Goal: Task Accomplishment & Management: Complete application form

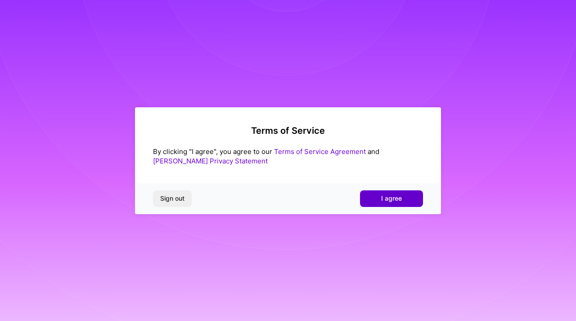
click at [402, 192] on button "I agree" at bounding box center [391, 199] width 63 height 16
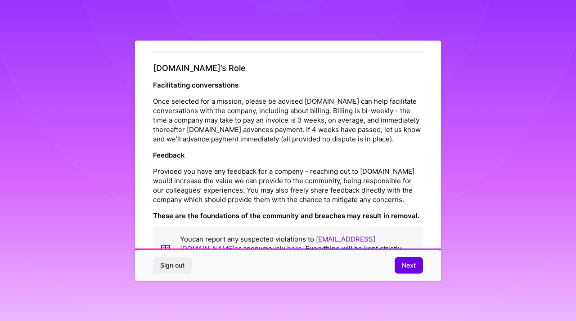
scroll to position [1034, 0]
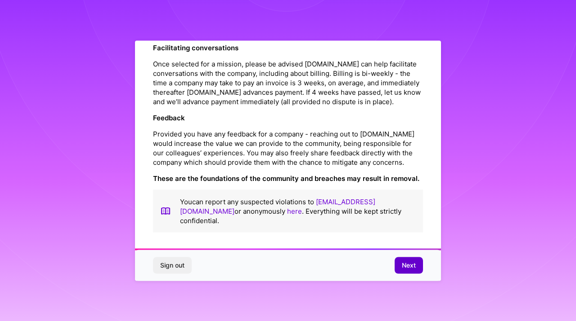
click at [410, 264] on span "Next" at bounding box center [409, 265] width 14 height 9
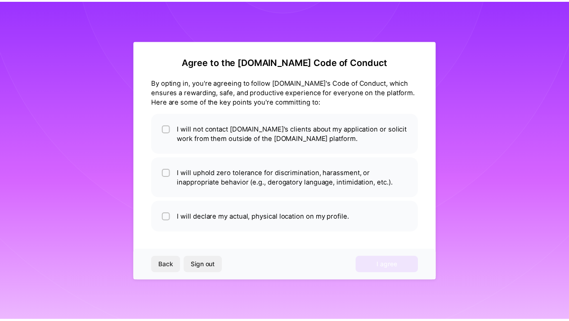
scroll to position [2, 0]
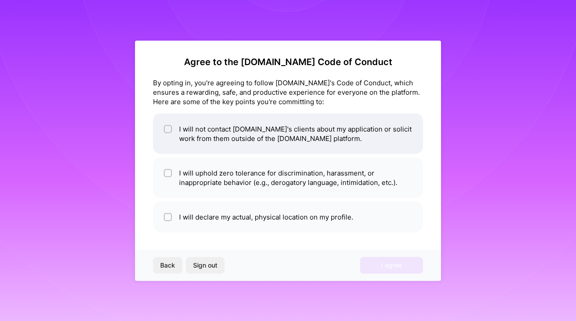
click at [181, 126] on li "I will not contact A.Team's clients about my application or solicit work from t…" at bounding box center [288, 133] width 270 height 40
checkbox input "true"
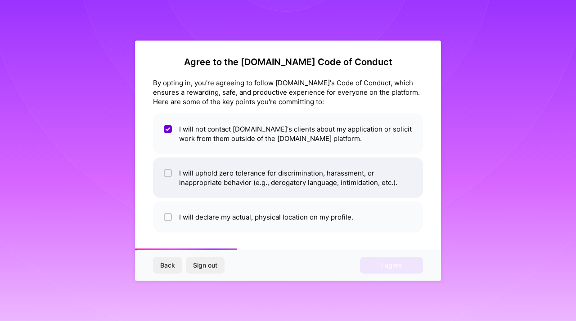
click at [187, 179] on li "I will uphold zero tolerance for discrimination, harassment, or inappropriate b…" at bounding box center [288, 177] width 270 height 40
checkbox input "true"
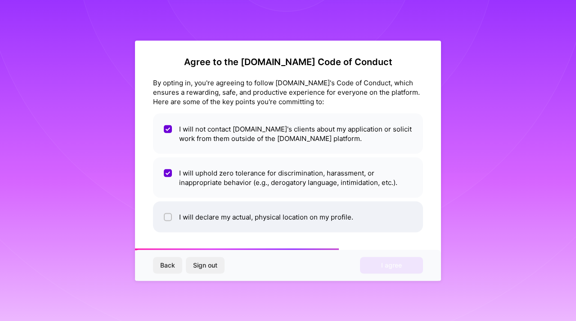
click at [195, 216] on li "I will declare my actual, physical location on my profile." at bounding box center [288, 216] width 270 height 31
checkbox input "true"
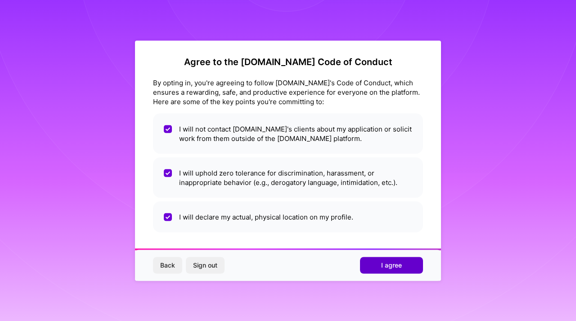
click at [378, 263] on button "I agree" at bounding box center [391, 266] width 63 height 16
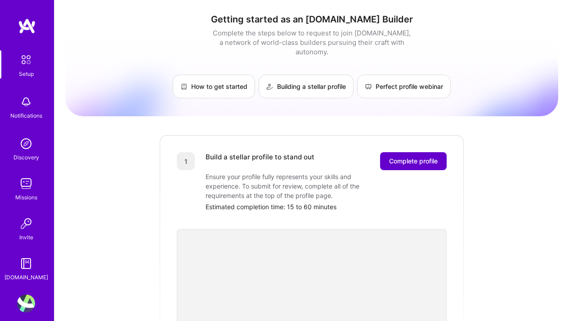
click at [396, 157] on span "Complete profile" at bounding box center [413, 161] width 49 height 9
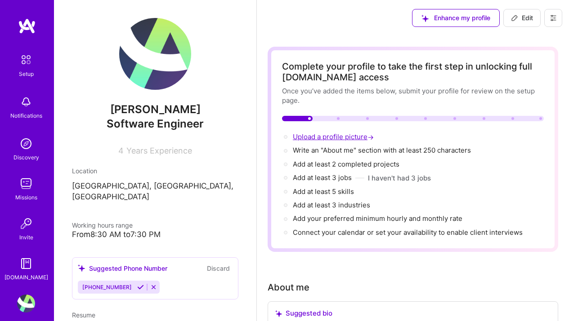
click at [347, 135] on span "Upload a profile picture →" at bounding box center [334, 137] width 83 height 9
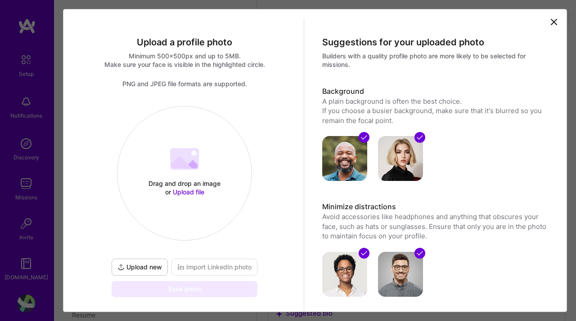
click at [133, 265] on span "Upload new" at bounding box center [139, 267] width 45 height 9
click at [139, 268] on span "Upload new" at bounding box center [139, 267] width 45 height 9
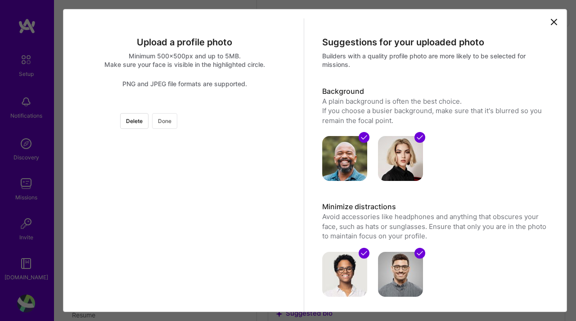
click at [177, 125] on button "Done" at bounding box center [164, 121] width 25 height 16
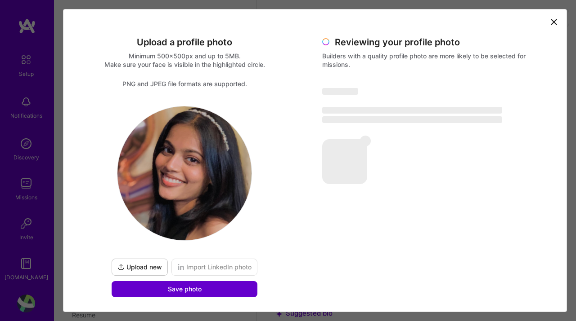
click at [181, 289] on span "Save photo" at bounding box center [185, 289] width 34 height 9
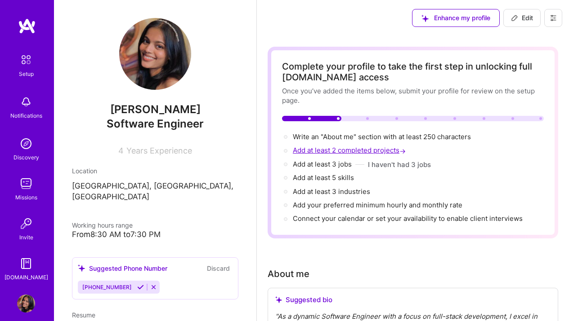
click at [345, 153] on span "Add at least 2 completed projects →" at bounding box center [350, 150] width 115 height 9
select select "US"
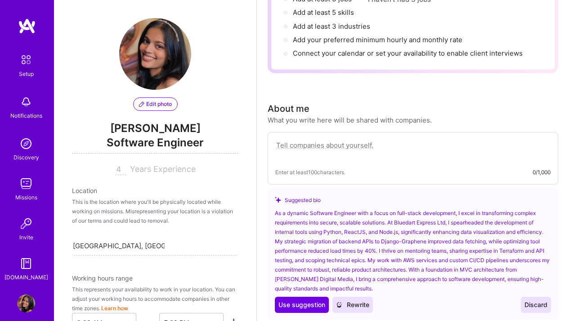
scroll to position [166, 0]
click at [373, 148] on textarea at bounding box center [412, 149] width 275 height 21
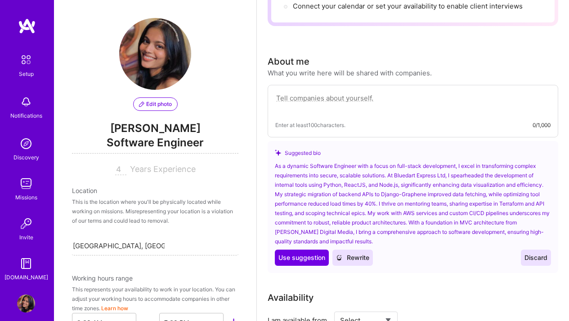
scroll to position [215, 0]
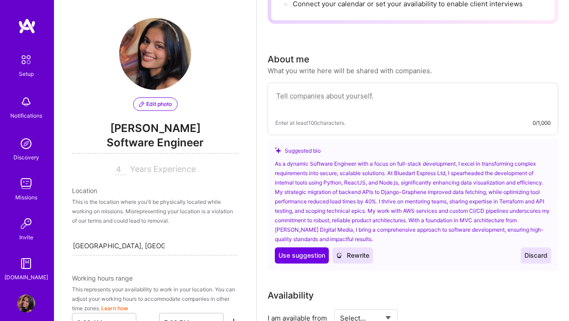
click at [286, 94] on textarea at bounding box center [412, 100] width 275 height 21
paste textarea "As a passionate and results-driven Full-Stack Developer with a Bachelor's in Co…"
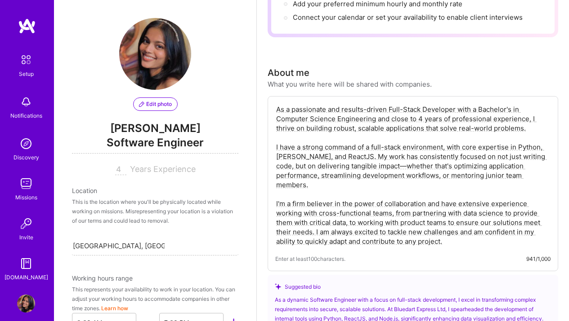
scroll to position [200, 0]
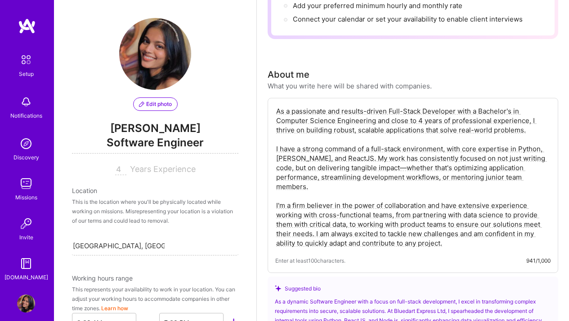
drag, startPoint x: 448, startPoint y: 236, endPoint x: 267, endPoint y: 107, distance: 221.9
click at [268, 107] on div "As a passionate and results-driven Full-Stack Developer with a Bachelor's in Co…" at bounding box center [413, 185] width 290 height 175
click at [485, 248] on textarea "As a passionate and results-driven Full-Stack Developer with a Bachelor's in Co…" at bounding box center [412, 177] width 275 height 143
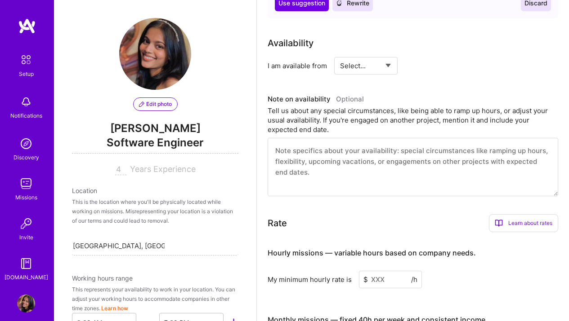
scroll to position [625, 0]
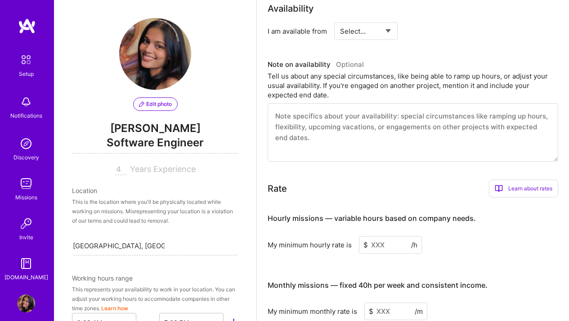
type textarea "As a passionate and results-driven Full-Stack Developer with a Bachelor's in Co…"
click at [398, 124] on textarea at bounding box center [413, 132] width 290 height 58
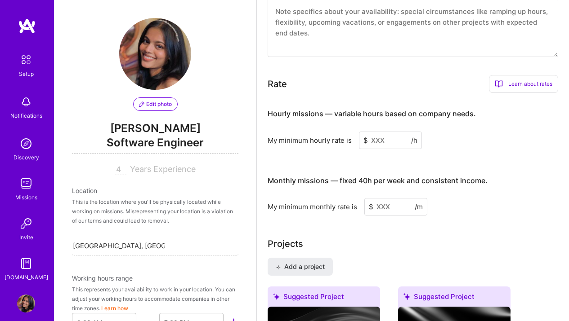
scroll to position [730, 0]
click at [395, 138] on input at bounding box center [390, 140] width 63 height 18
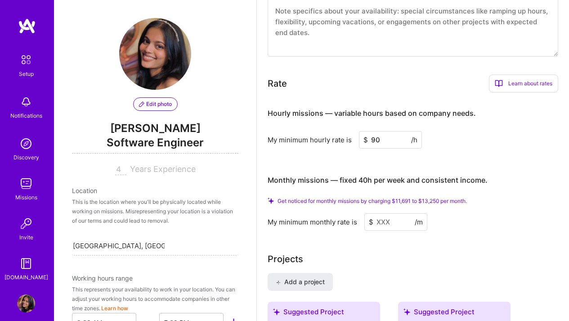
type input "90"
click at [386, 222] on input at bounding box center [395, 223] width 63 height 18
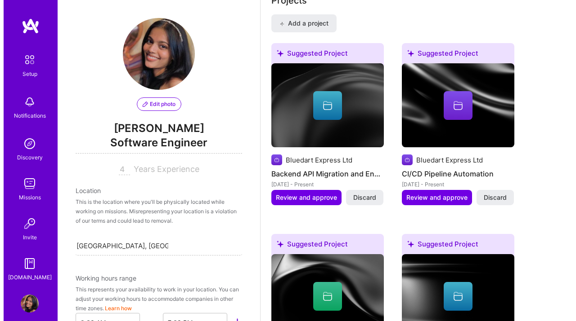
scroll to position [958, 0]
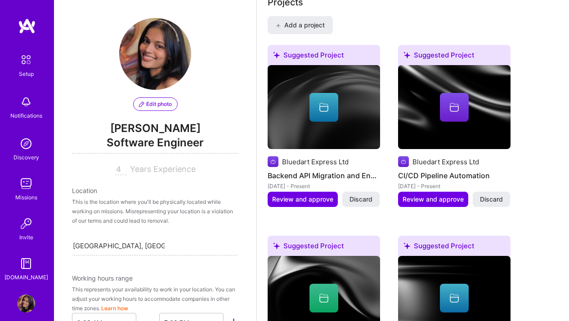
type input "10000"
click at [329, 116] on div at bounding box center [323, 107] width 29 height 29
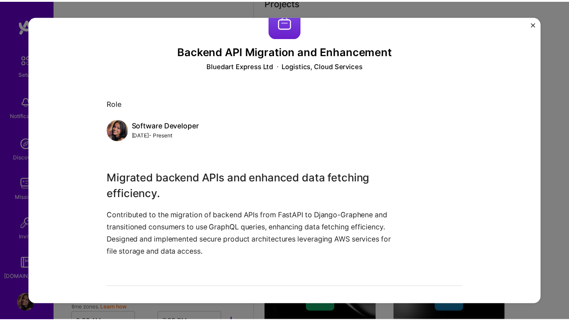
scroll to position [78, 0]
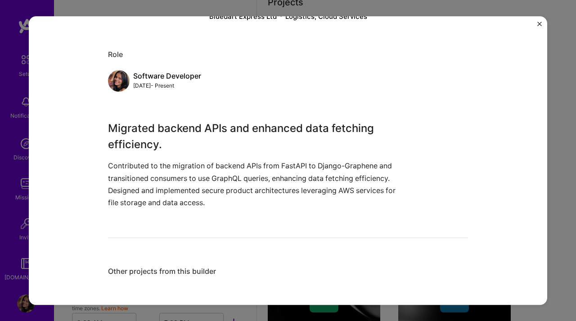
click at [540, 23] on img "Close" at bounding box center [539, 24] width 4 height 4
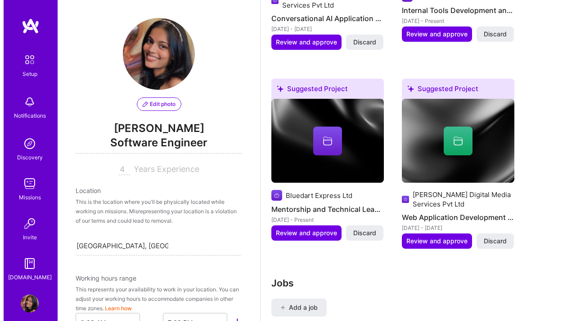
scroll to position [1321, 0]
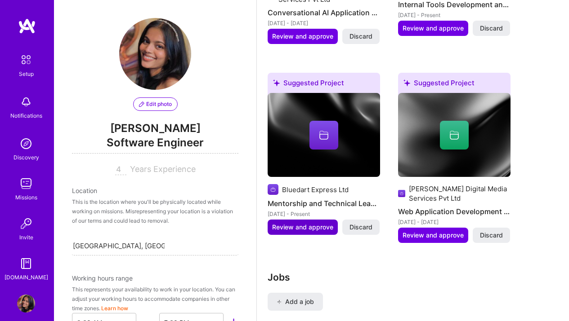
click at [313, 223] on span "Review and approve" at bounding box center [302, 227] width 61 height 9
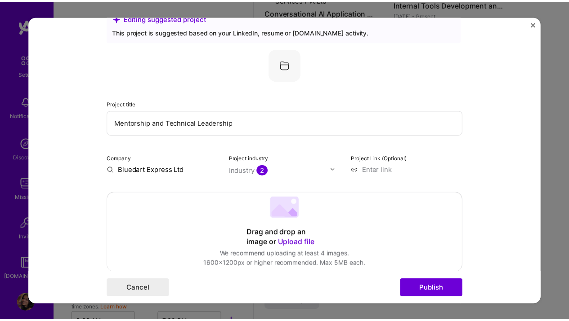
scroll to position [0, 0]
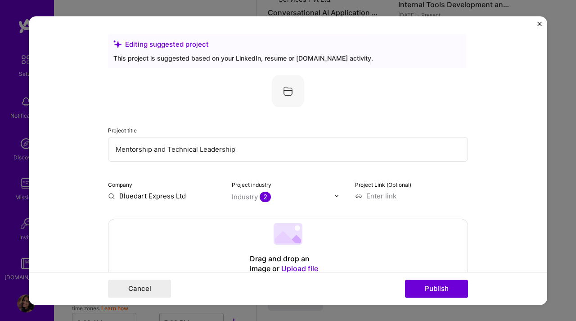
click at [540, 22] on img "Close" at bounding box center [539, 24] width 4 height 4
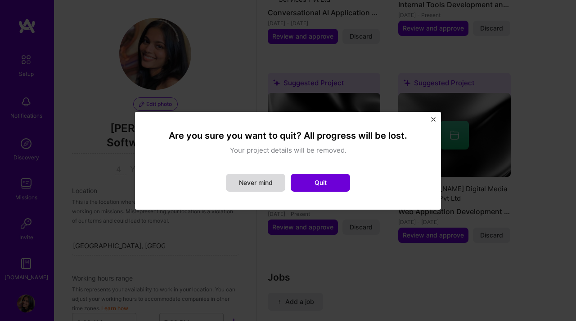
click at [276, 184] on button "Never mind" at bounding box center [255, 183] width 59 height 18
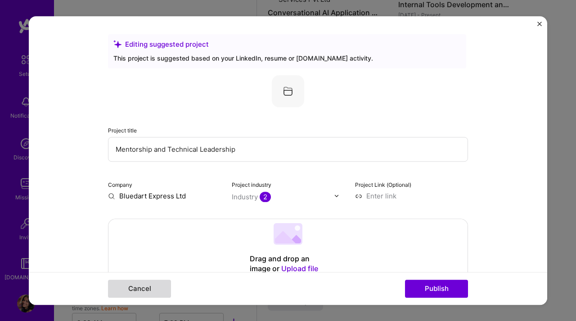
click at [152, 286] on button "Cancel" at bounding box center [139, 289] width 63 height 18
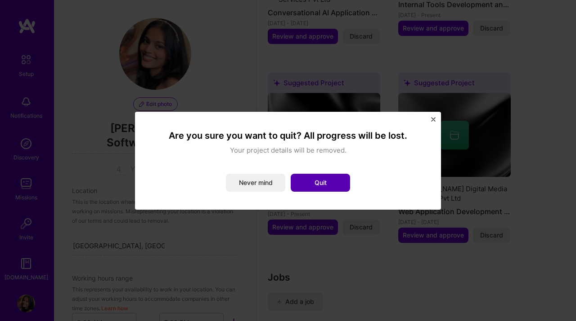
click at [312, 182] on button "Quit" at bounding box center [319, 183] width 59 height 18
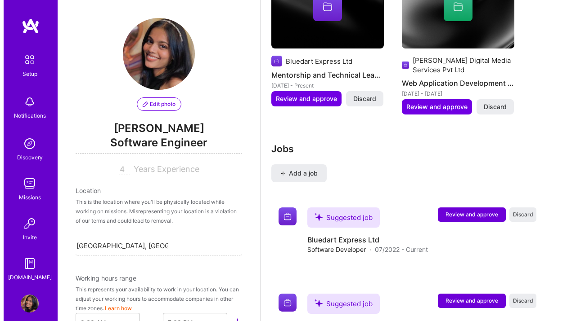
scroll to position [1505, 0]
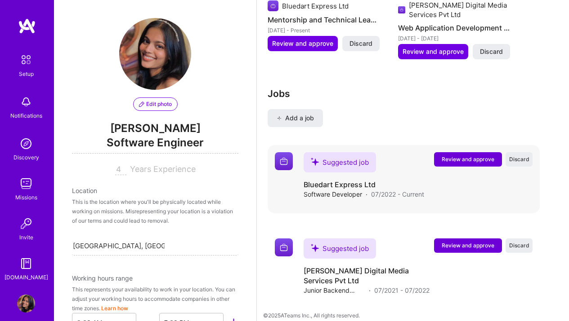
click at [455, 158] on span "Review and approve" at bounding box center [468, 160] width 53 height 8
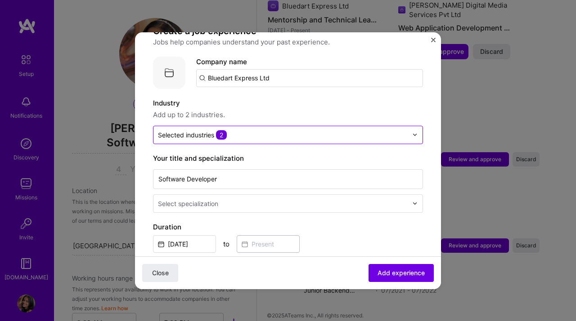
scroll to position [85, 0]
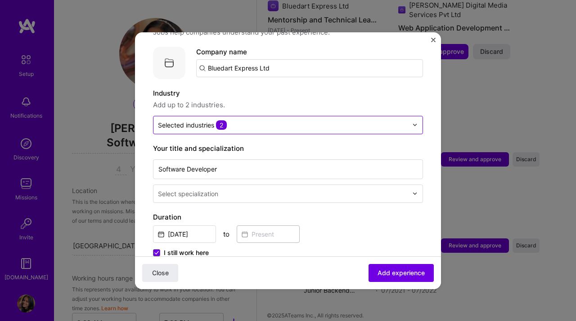
click at [284, 121] on input "text" at bounding box center [283, 125] width 250 height 9
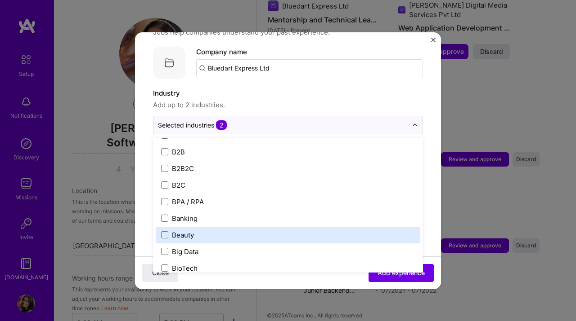
scroll to position [244, 0]
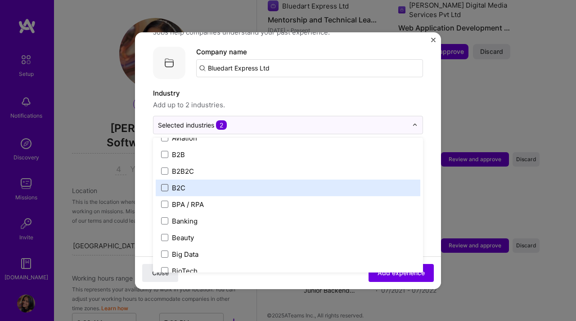
click at [163, 184] on span at bounding box center [164, 187] width 7 height 7
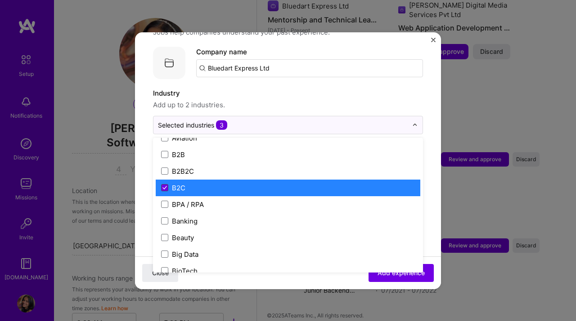
click at [164, 186] on icon at bounding box center [164, 188] width 4 height 4
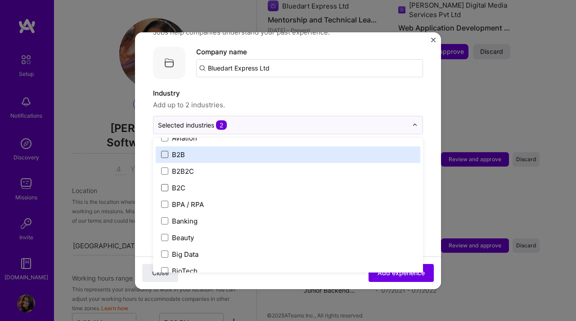
click at [165, 151] on span at bounding box center [164, 154] width 7 height 7
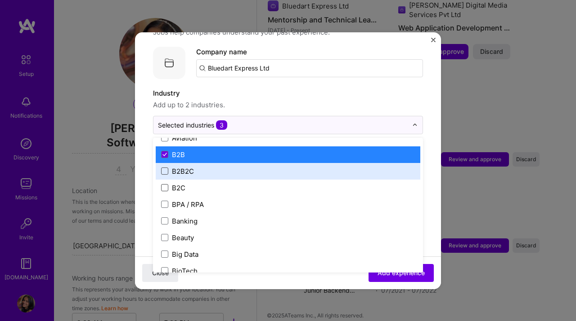
click at [165, 168] on span at bounding box center [164, 171] width 7 height 7
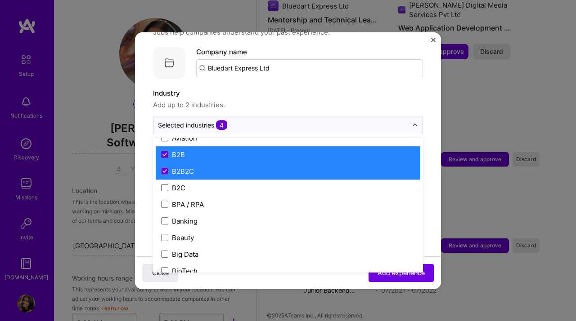
click at [165, 153] on icon at bounding box center [164, 155] width 4 height 4
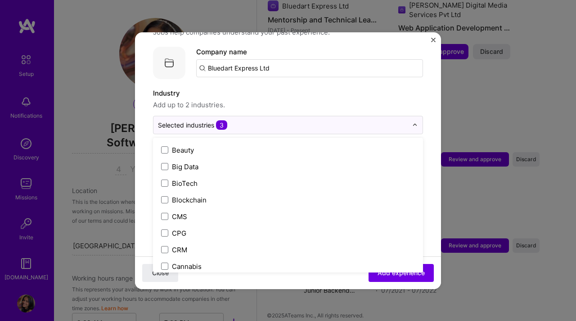
scroll to position [332, 0]
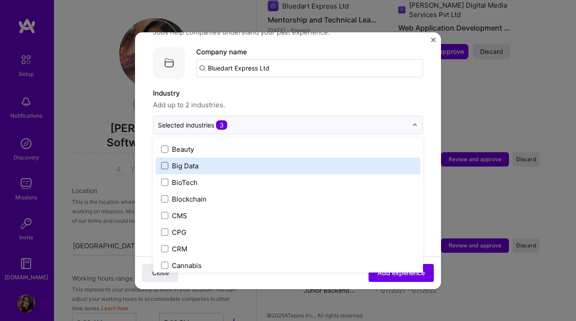
click at [163, 162] on span at bounding box center [164, 165] width 7 height 7
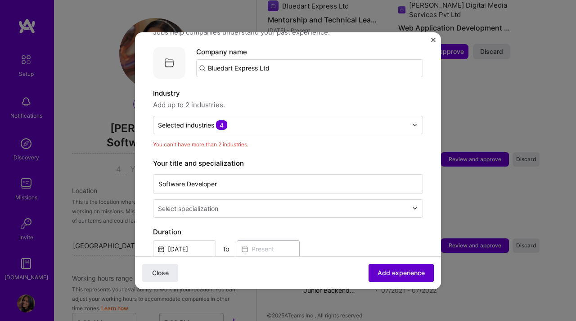
click at [377, 274] on span "Add experience" at bounding box center [400, 272] width 47 height 9
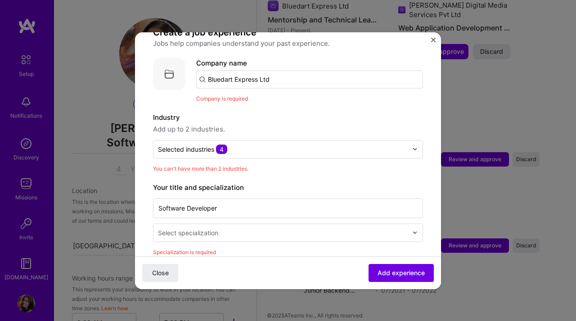
scroll to position [72, 0]
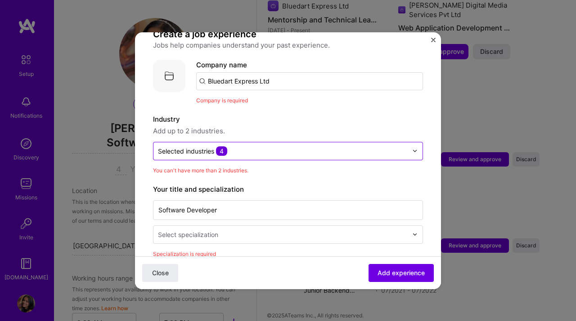
click at [270, 147] on input "text" at bounding box center [283, 151] width 250 height 9
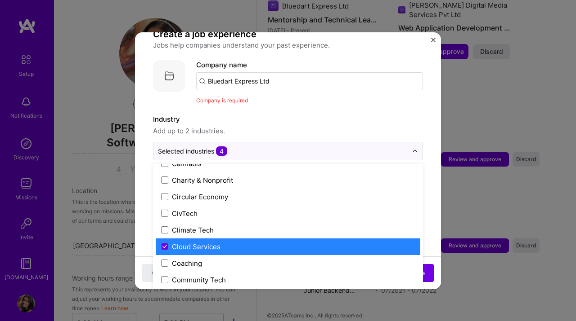
scroll to position [456, 0]
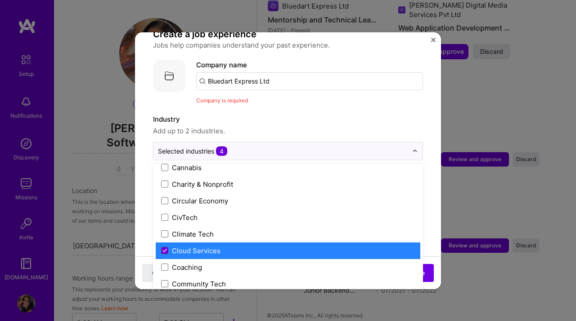
click at [165, 247] on span at bounding box center [164, 250] width 7 height 7
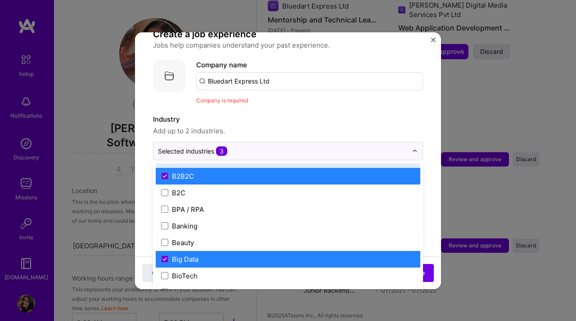
scroll to position [267, 0]
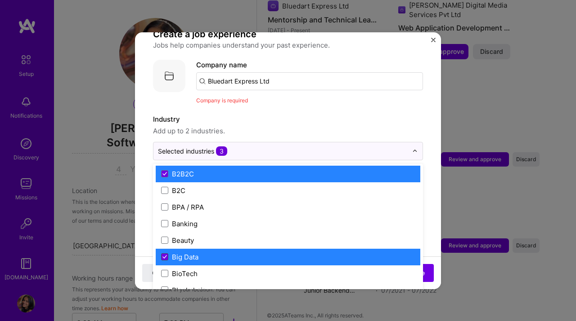
click at [165, 255] on icon at bounding box center [164, 257] width 4 height 4
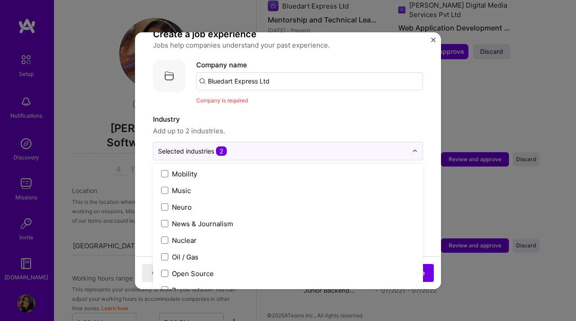
scroll to position [1867, 0]
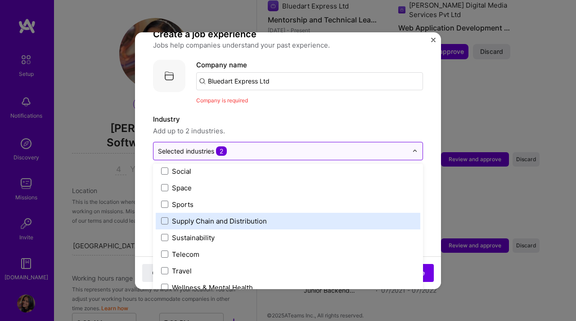
click at [339, 147] on input "text" at bounding box center [283, 151] width 250 height 9
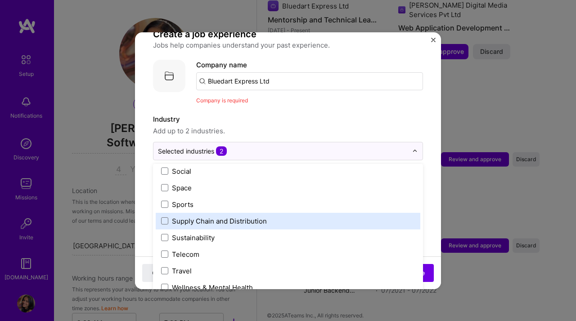
click at [339, 96] on div "Company is required" at bounding box center [309, 100] width 227 height 9
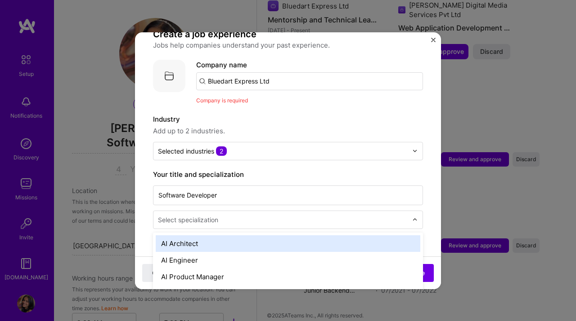
click at [268, 215] on input "text" at bounding box center [283, 219] width 251 height 9
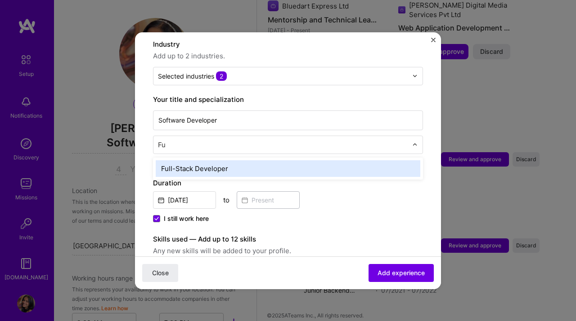
scroll to position [0, 0]
type input "Full"
click at [234, 161] on div "Full-Stack Developer" at bounding box center [288, 169] width 264 height 17
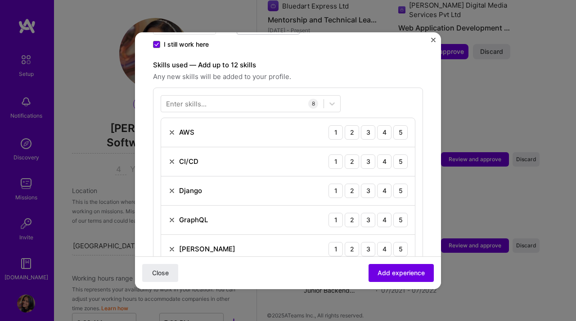
scroll to position [308, 0]
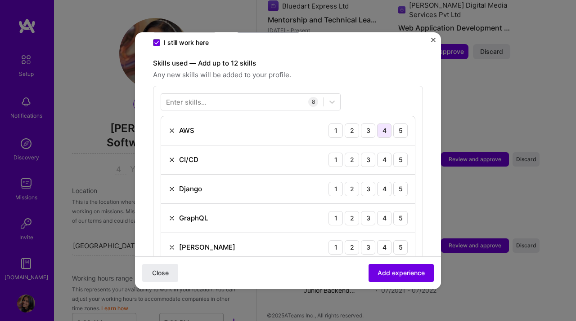
click at [380, 124] on div "4" at bounding box center [384, 131] width 14 height 14
click at [378, 153] on div "4" at bounding box center [384, 160] width 14 height 14
click at [395, 182] on div "5" at bounding box center [400, 189] width 14 height 14
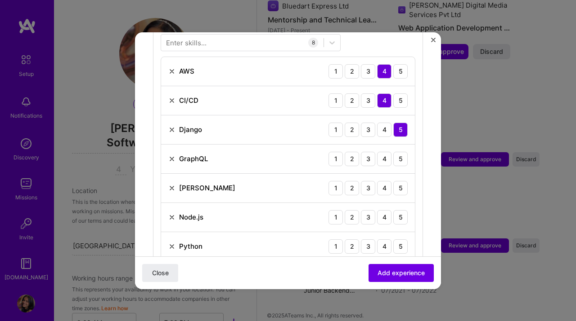
scroll to position [368, 0]
click at [379, 152] on div "4" at bounding box center [384, 159] width 14 height 14
click at [379, 181] on div "4" at bounding box center [384, 188] width 14 height 14
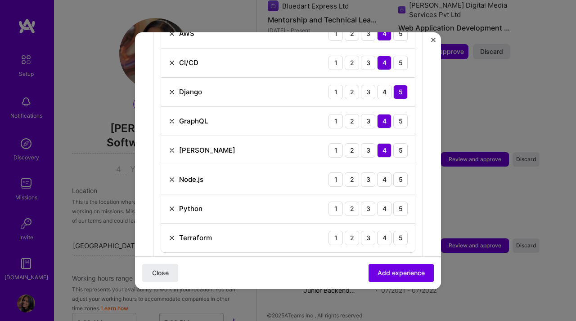
scroll to position [405, 0]
click at [361, 174] on div "3" at bounding box center [368, 181] width 14 height 14
click at [380, 203] on div "4" at bounding box center [384, 210] width 14 height 14
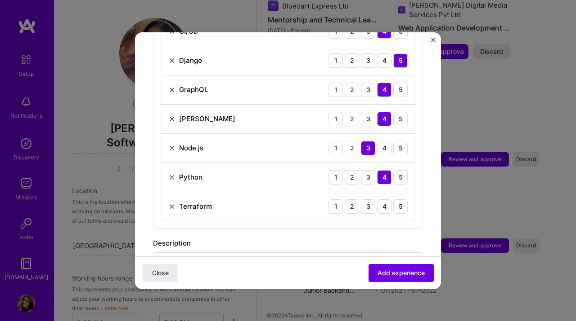
scroll to position [437, 0]
click at [361, 199] on div "3" at bounding box center [368, 206] width 14 height 14
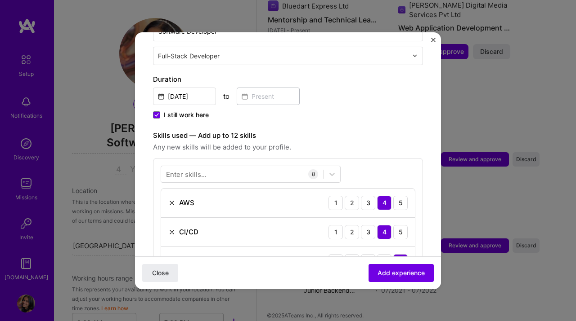
scroll to position [236, 0]
click at [284, 167] on div at bounding box center [242, 174] width 162 height 15
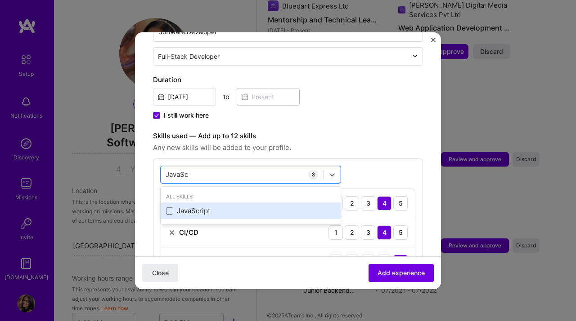
click at [214, 206] on div "JavaScript" at bounding box center [250, 210] width 169 height 9
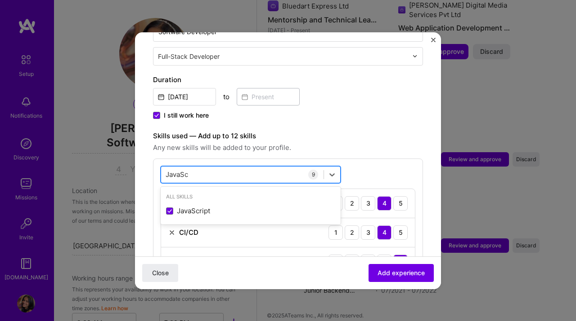
click at [244, 167] on div "JavaSc JavaSc" at bounding box center [242, 174] width 162 height 15
type input "J"
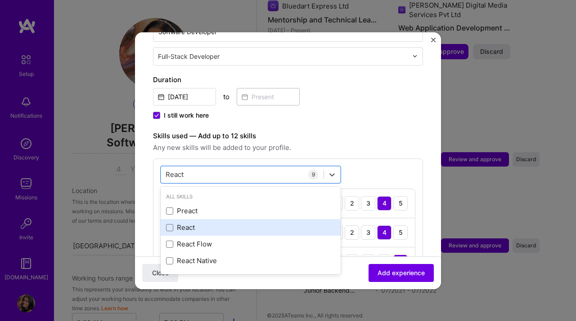
click at [205, 223] on div "React" at bounding box center [250, 227] width 169 height 9
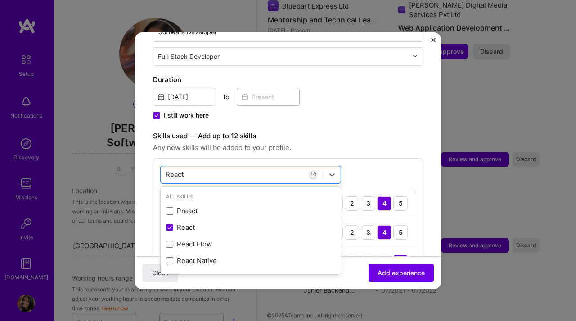
type input "React"
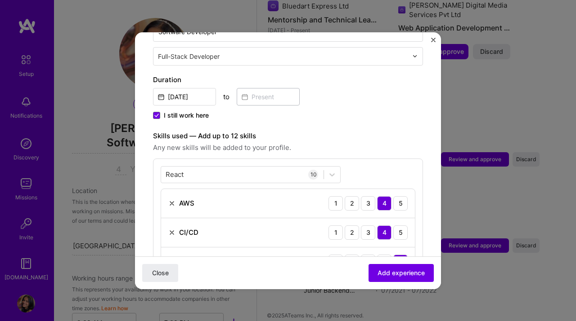
click at [365, 167] on div "React React 10 AWS 1 2 3 4 5 CI/CD 1 2 3 4 5 Django 1 2 3 4 5 GraphQL 1 2 3 4 5…" at bounding box center [288, 324] width 270 height 330
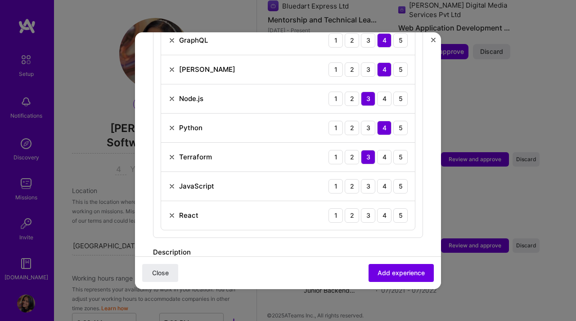
scroll to position [502, 0]
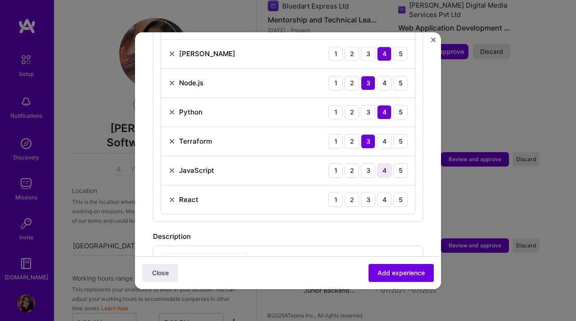
click at [381, 164] on div "4" at bounding box center [384, 171] width 14 height 14
click at [364, 193] on div "3" at bounding box center [368, 200] width 14 height 14
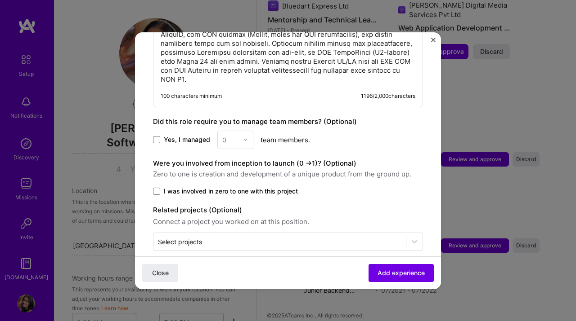
scroll to position [849, 0]
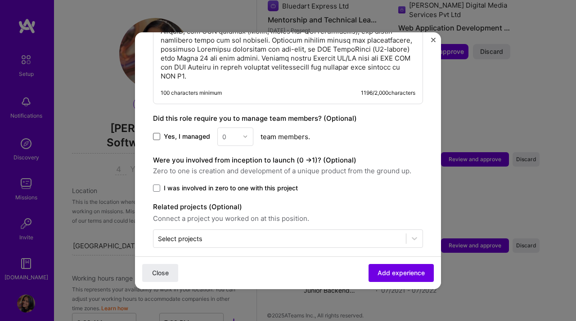
click at [155, 133] on span at bounding box center [156, 136] width 7 height 7
click at [0, 0] on input "Yes, I managed" at bounding box center [0, 0] width 0 height 0
click at [242, 134] on img at bounding box center [244, 136] width 5 height 5
click at [232, 189] on div "3" at bounding box center [235, 194] width 31 height 17
click at [158, 185] on span at bounding box center [156, 188] width 7 height 7
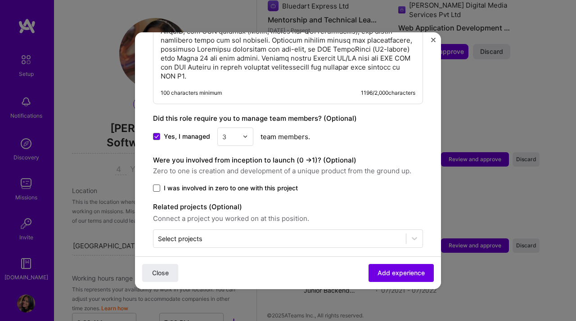
click at [0, 0] on input "I was involved in zero to one with this project" at bounding box center [0, 0] width 0 height 0
click at [383, 269] on span "Add experience" at bounding box center [400, 272] width 47 height 9
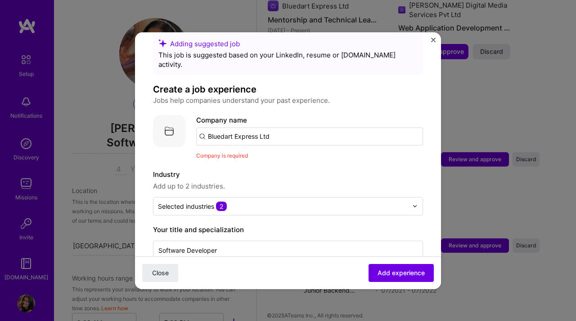
scroll to position [0, 0]
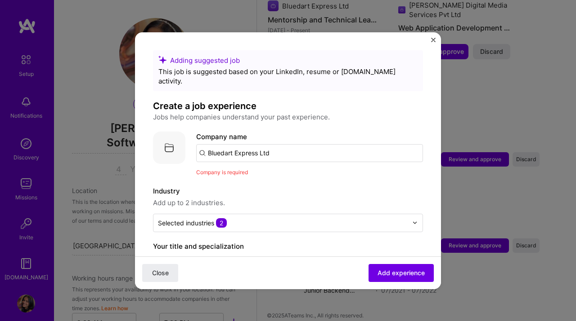
click at [317, 144] on input "Bluedart Express Ltd" at bounding box center [309, 153] width 227 height 18
type input "Bluedart"
click at [295, 169] on div "Add company Bluedart" at bounding box center [263, 178] width 135 height 23
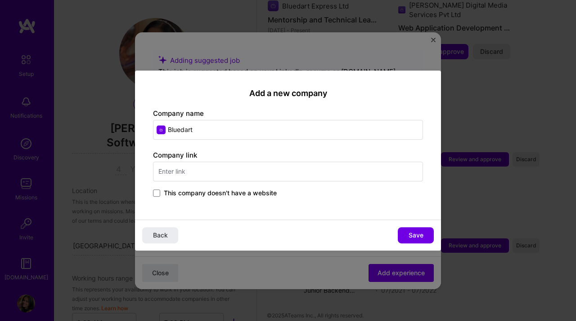
click at [266, 172] on input "text" at bounding box center [288, 172] width 270 height 20
click at [415, 237] on span "Save" at bounding box center [415, 235] width 15 height 9
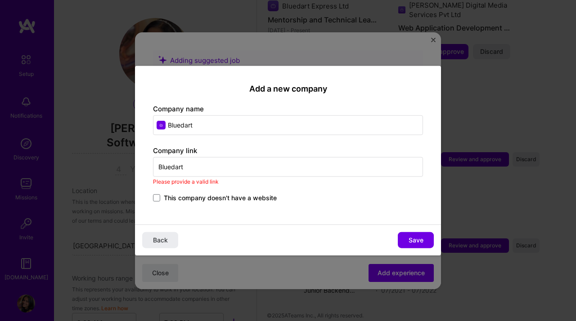
click at [268, 169] on input "Bluedart" at bounding box center [288, 167] width 270 height 20
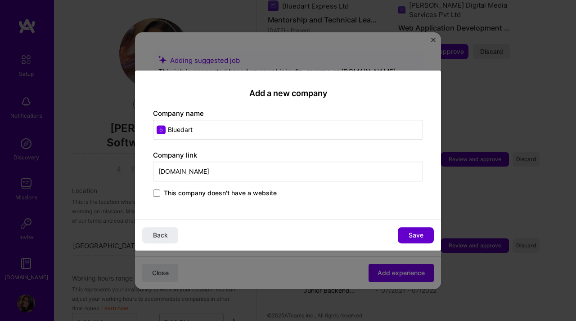
type input "BluedartExpress.ltd.com"
click at [409, 232] on span "Save" at bounding box center [415, 235] width 15 height 9
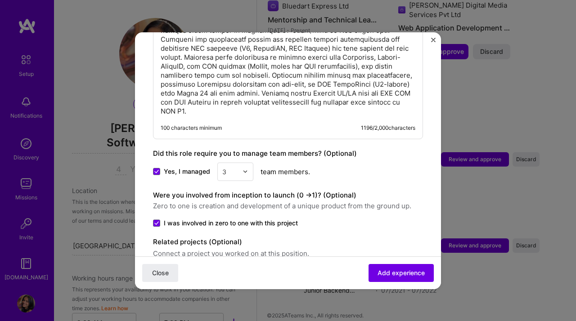
scroll to position [849, 0]
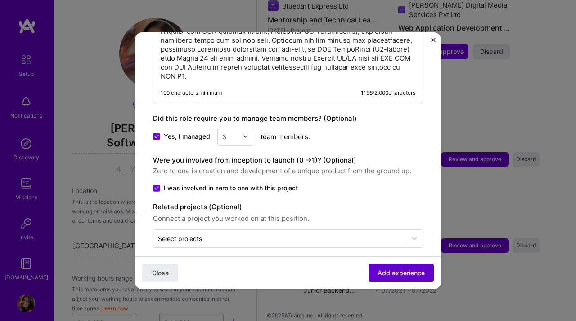
click at [381, 277] on span "Add experience" at bounding box center [400, 272] width 47 height 9
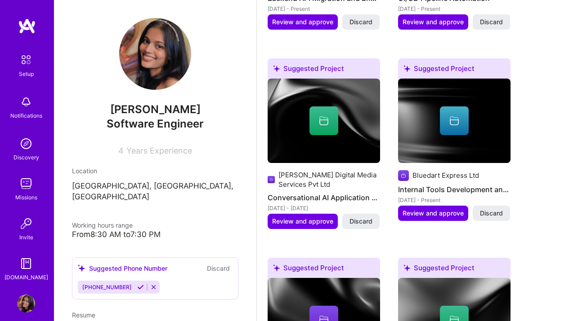
scroll to position [0, 0]
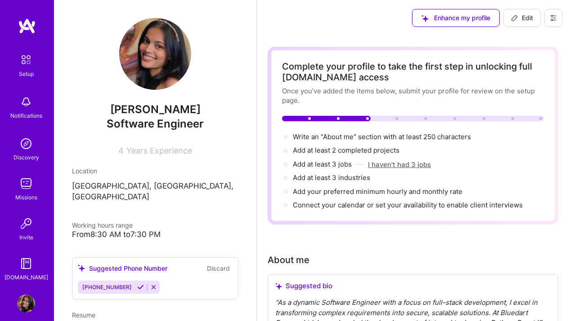
click at [384, 164] on button "I haven't had 3 jobs" at bounding box center [399, 164] width 63 height 9
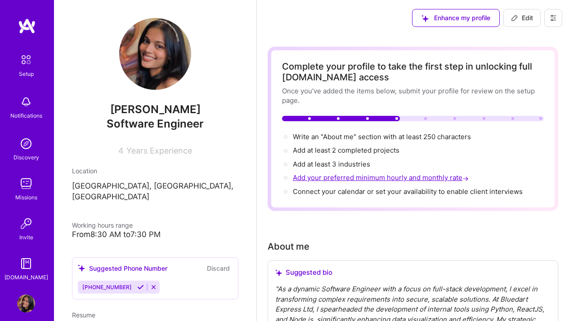
click at [348, 179] on span "Add your preferred minimum hourly and monthly rate →" at bounding box center [382, 178] width 178 height 9
select select "US"
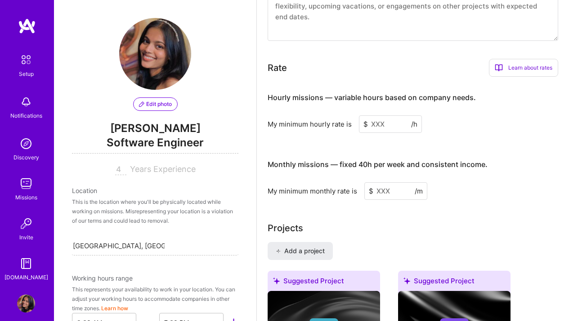
scroll to position [597, 0]
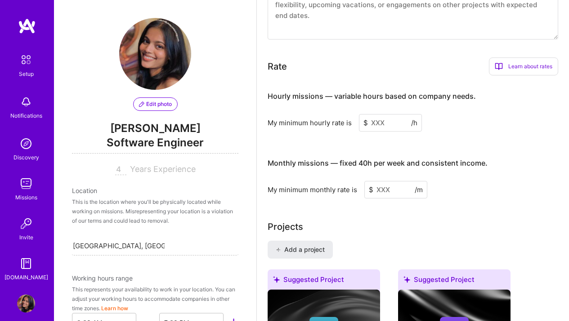
click at [384, 125] on input at bounding box center [390, 123] width 63 height 18
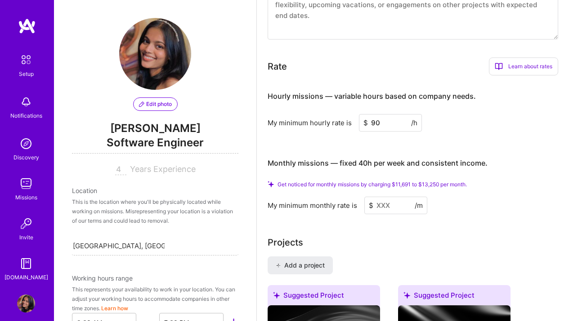
type input "90"
click at [378, 205] on input at bounding box center [395, 206] width 63 height 18
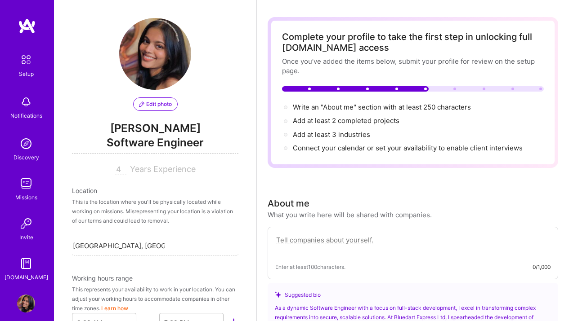
scroll to position [0, 0]
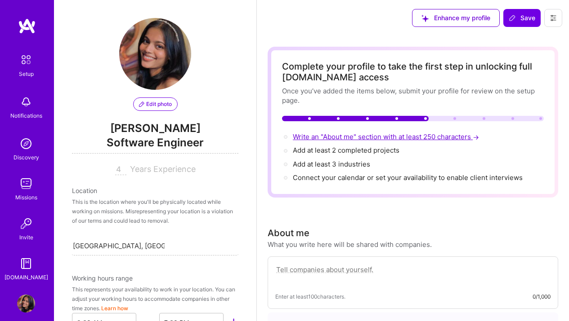
type input "10000"
click at [366, 137] on span "Write an "About me" section with at least 250 characters →" at bounding box center [387, 137] width 188 height 9
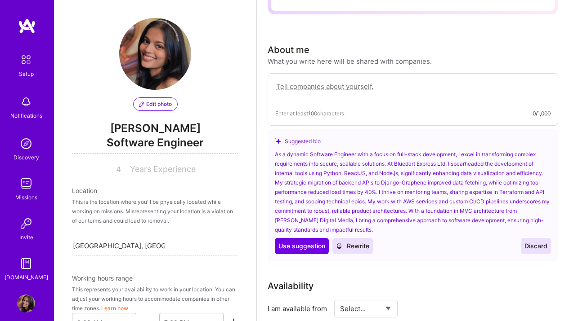
scroll to position [180, 0]
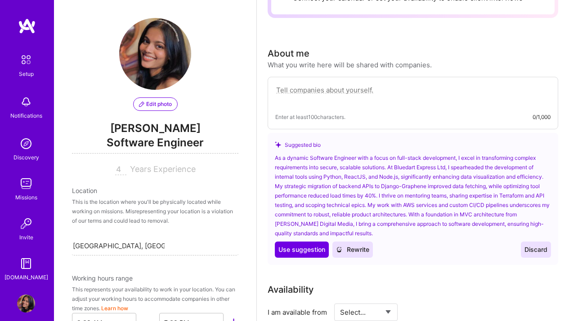
click at [344, 91] on textarea at bounding box center [412, 95] width 275 height 21
paste textarea "As a passionate and results-driven Full-Stack Developer with a Bachelor's in Co…"
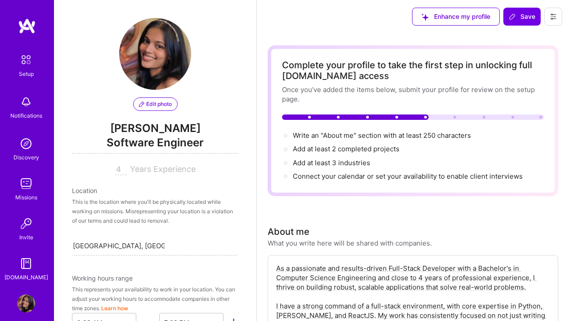
scroll to position [0, 0]
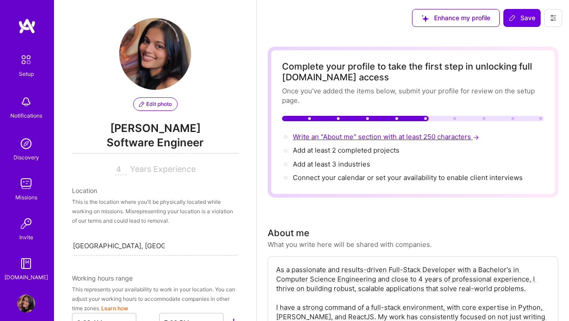
type textarea "As a passionate and results-driven Full-Stack Developer with a Bachelor's in Co…"
click at [372, 134] on span "Write an "About me" section with at least 250 characters →" at bounding box center [387, 137] width 188 height 9
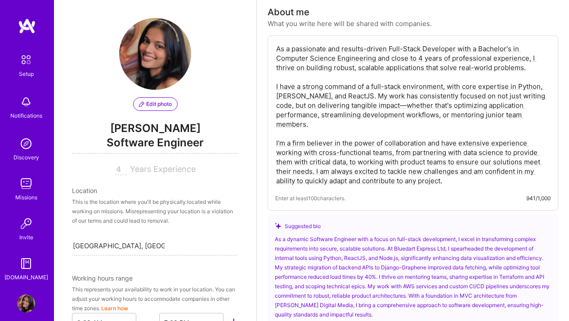
scroll to position [226, 0]
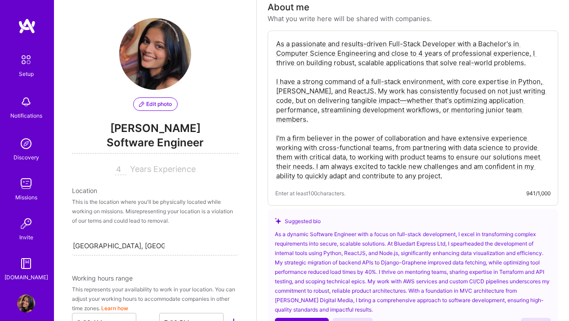
click at [460, 165] on textarea "As a passionate and results-driven Full-Stack Developer with a Bachelor's in Co…" at bounding box center [412, 109] width 275 height 143
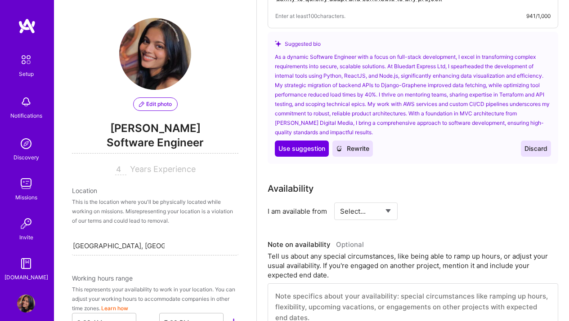
scroll to position [403, 0]
click at [372, 214] on select "Select... Right Now Future Date Not Available" at bounding box center [366, 212] width 52 height 23
select select "Right Now"
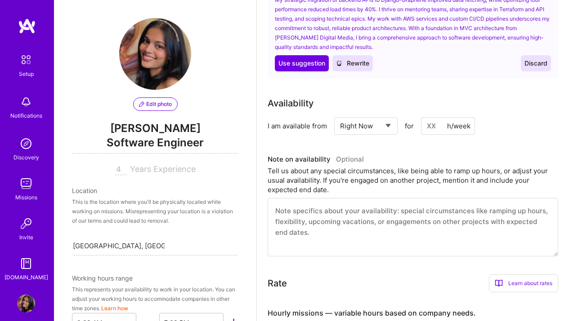
scroll to position [494, 0]
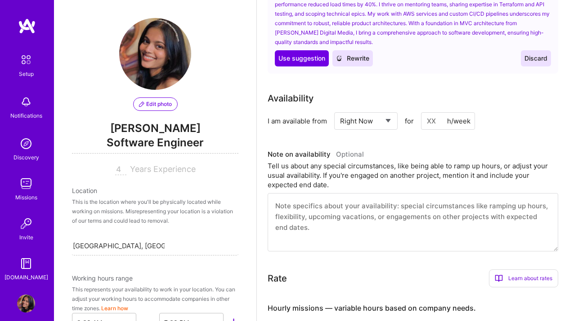
click at [435, 121] on input at bounding box center [448, 121] width 54 height 18
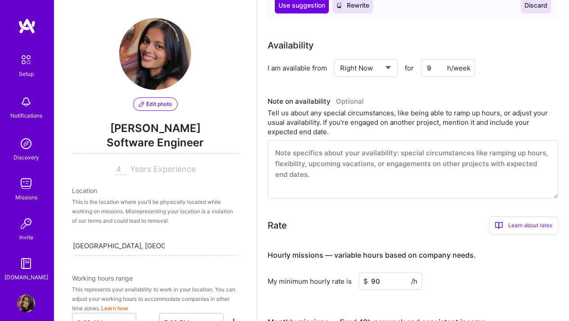
scroll to position [0, 0]
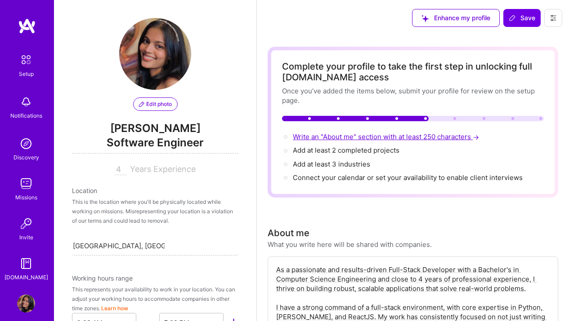
type input "9"
click at [335, 138] on span "Write an "About me" section with at least 250 characters →" at bounding box center [387, 137] width 188 height 9
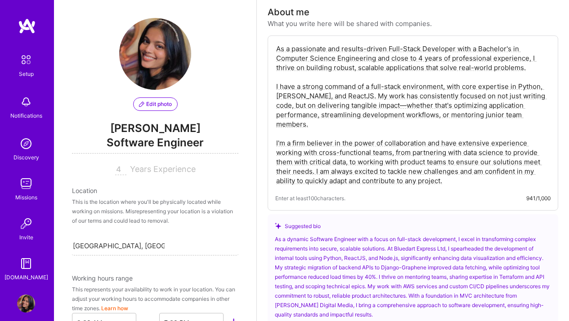
scroll to position [226, 0]
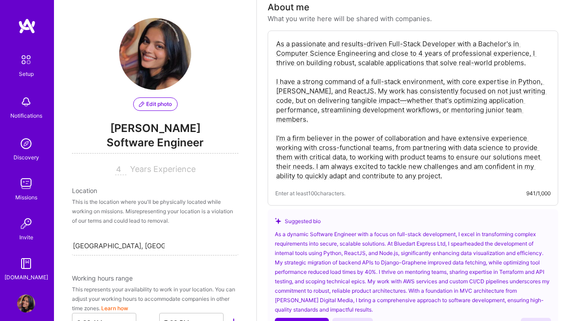
click at [454, 161] on textarea "As a passionate and results-driven Full-Stack Developer with a Bachelor's in Co…" at bounding box center [412, 109] width 275 height 143
click at [453, 169] on textarea "As a passionate and results-driven Full-Stack Developer with a Bachelor's in Co…" at bounding box center [412, 109] width 275 height 143
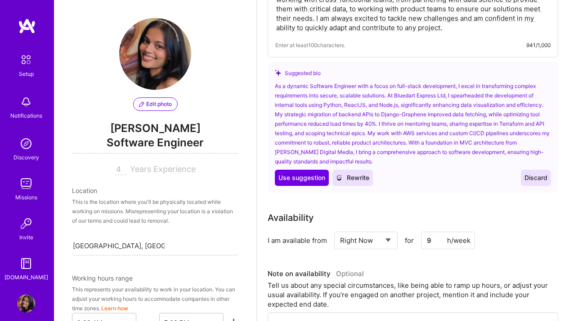
scroll to position [376, 0]
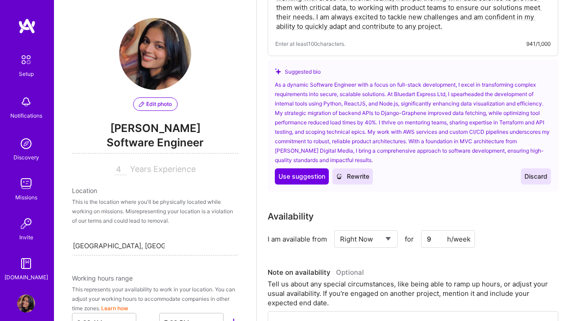
click at [350, 179] on span "Rewrite" at bounding box center [352, 176] width 33 height 9
click at [537, 172] on span "Discard" at bounding box center [535, 176] width 23 height 9
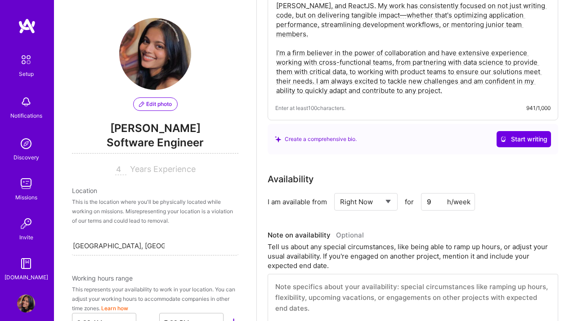
scroll to position [311, 0]
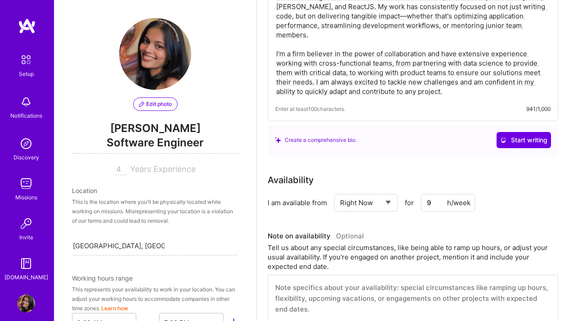
click at [474, 89] on textarea "As a passionate and results-driven Full-Stack Developer with a Bachelor's in Co…" at bounding box center [412, 25] width 275 height 143
click at [463, 76] on textarea "As a passionate and results-driven Full-Stack Developer with a Bachelor's in Co…" at bounding box center [412, 25] width 275 height 143
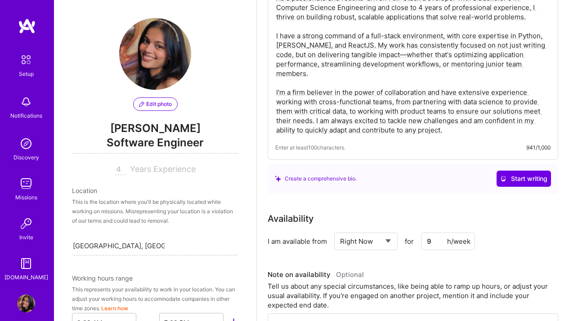
scroll to position [272, 0]
click at [463, 76] on textarea "As a passionate and results-driven Full-Stack Developer with a Bachelor's in Co…" at bounding box center [412, 63] width 275 height 143
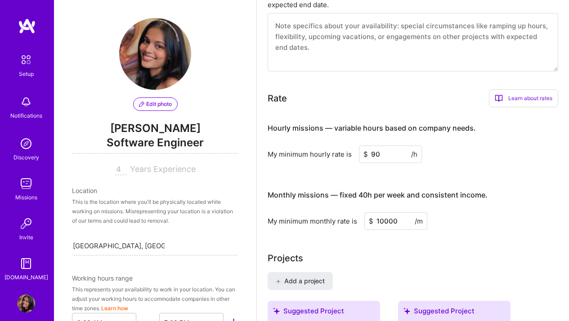
scroll to position [0, 0]
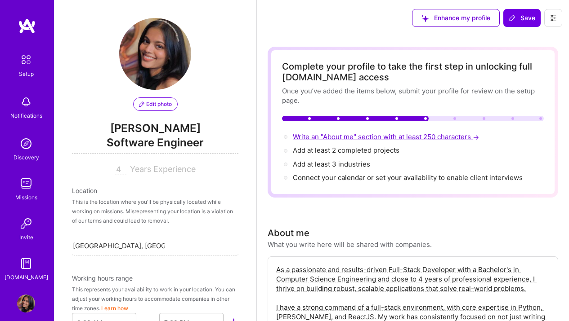
click at [346, 139] on span "Write an "About me" section with at least 250 characters →" at bounding box center [387, 137] width 188 height 9
click at [478, 135] on span "→" at bounding box center [476, 137] width 6 height 9
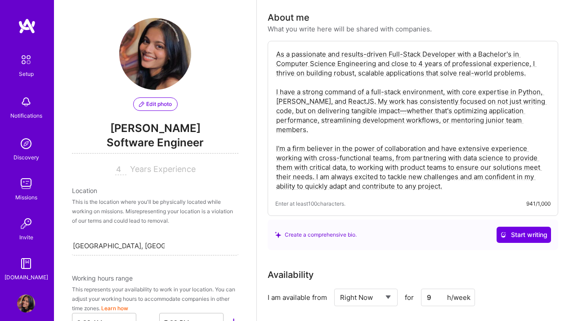
scroll to position [226, 0]
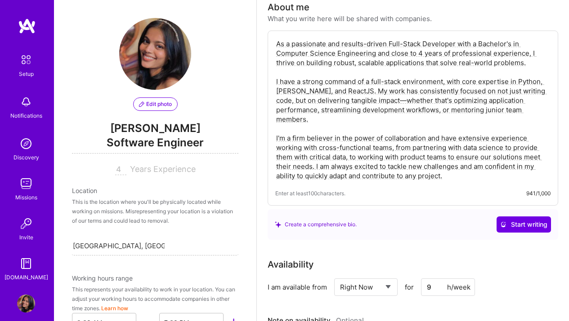
click at [478, 135] on textarea "As a passionate and results-driven Full-Stack Developer with a Bachelor's in Co…" at bounding box center [412, 109] width 275 height 143
click at [511, 223] on span "Start writing" at bounding box center [523, 224] width 47 height 9
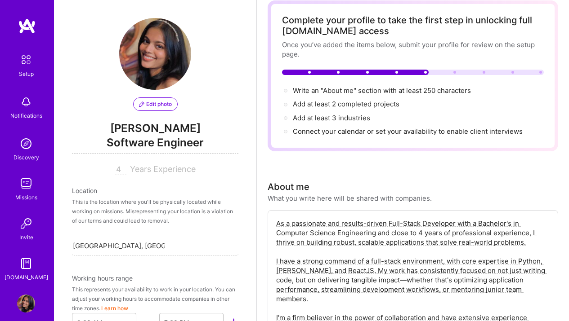
scroll to position [0, 0]
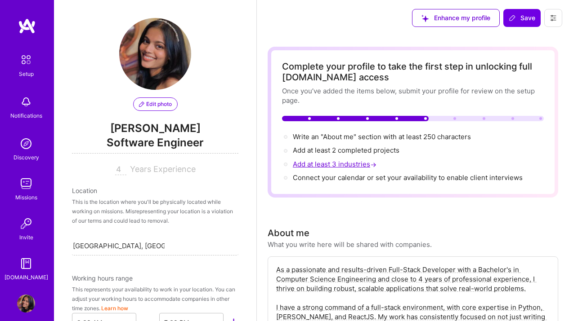
click at [342, 165] on span "Add at least 3 industries →" at bounding box center [335, 164] width 85 height 9
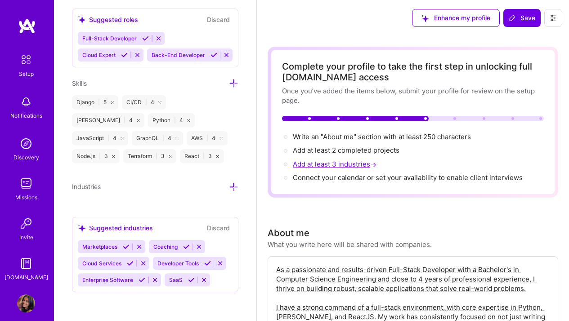
scroll to position [750, 0]
click at [130, 260] on icon at bounding box center [130, 263] width 7 height 7
click at [204, 262] on icon at bounding box center [207, 263] width 7 height 7
click at [141, 279] on icon at bounding box center [141, 280] width 7 height 7
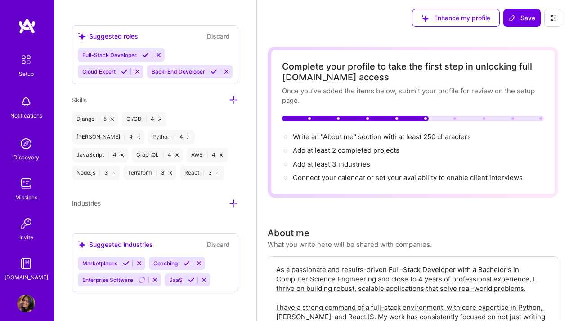
scroll to position [716, 0]
click at [192, 278] on icon at bounding box center [191, 280] width 7 height 7
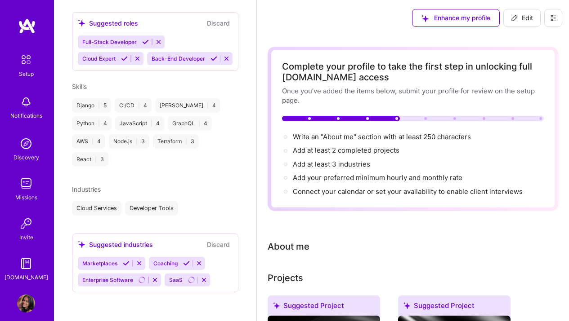
scroll to position [346, 0]
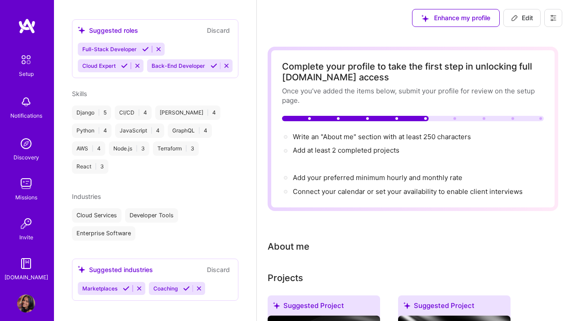
click at [184, 292] on icon at bounding box center [186, 289] width 7 height 7
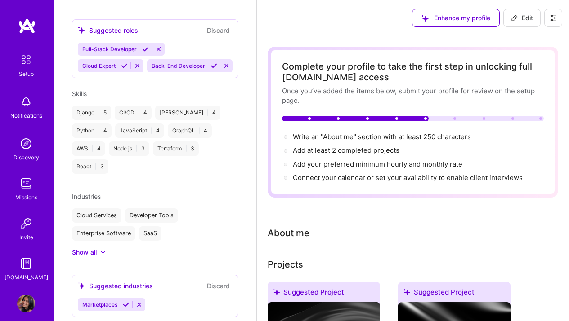
click at [125, 308] on icon at bounding box center [126, 305] width 7 height 7
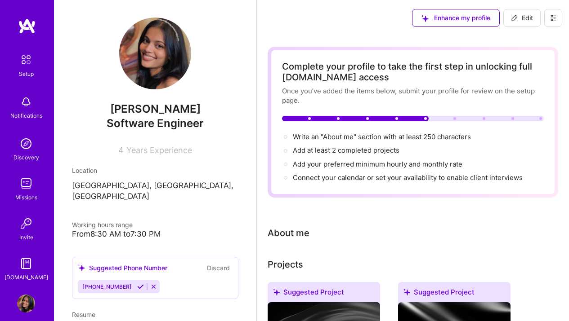
scroll to position [0, 0]
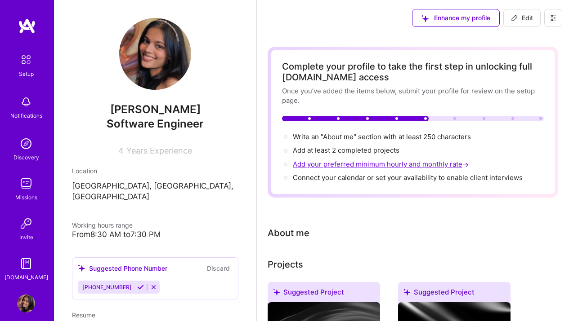
click at [324, 162] on span "Add your preferred minimum hourly and monthly rate →" at bounding box center [382, 164] width 178 height 9
select select "US"
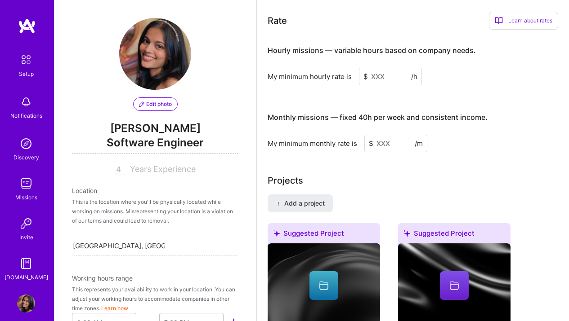
scroll to position [539, 0]
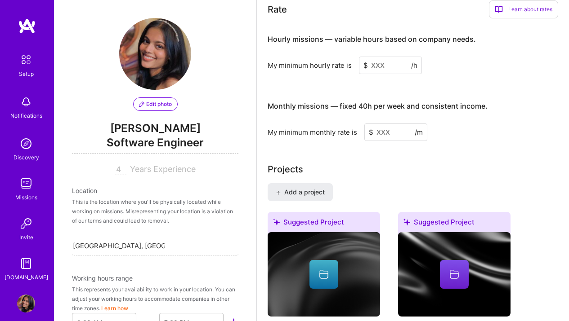
click at [378, 66] on input at bounding box center [390, 66] width 63 height 18
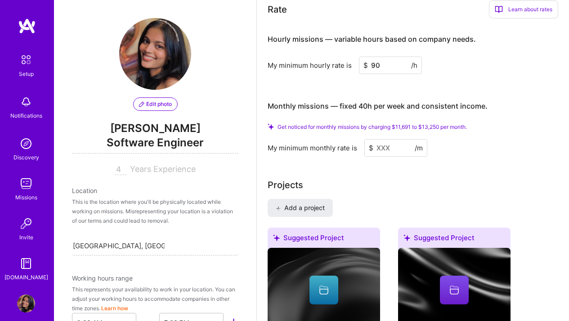
type input "90"
click at [379, 154] on input at bounding box center [395, 148] width 63 height 18
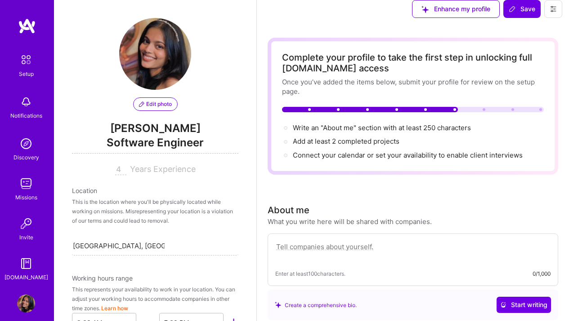
scroll to position [6, 0]
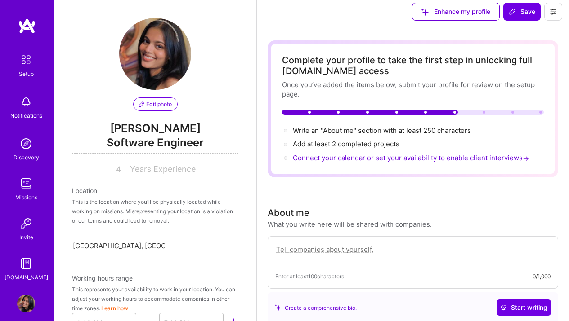
type input "10000"
click at [361, 158] on span "Connect your calendar or set your availability to enable client interviews →" at bounding box center [412, 158] width 238 height 9
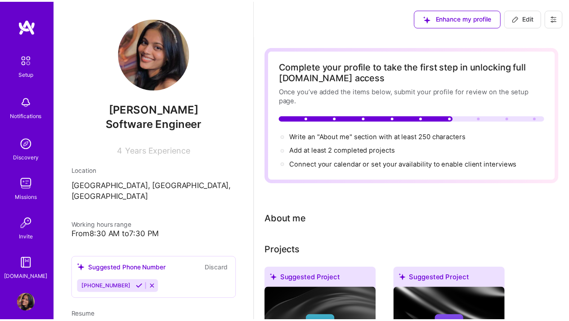
scroll to position [6, 0]
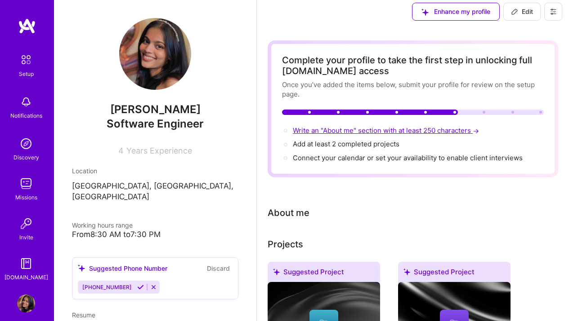
click at [355, 131] on span "Write an "About me" section with at least 250 characters →" at bounding box center [387, 130] width 188 height 9
select select "US"
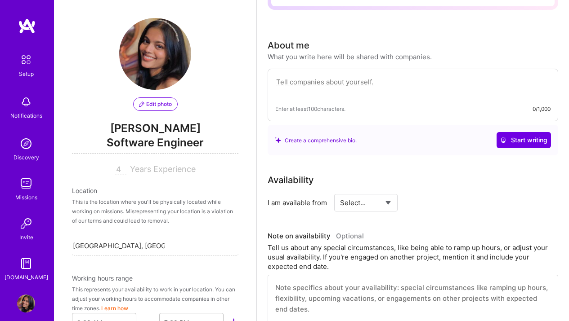
scroll to position [213, 0]
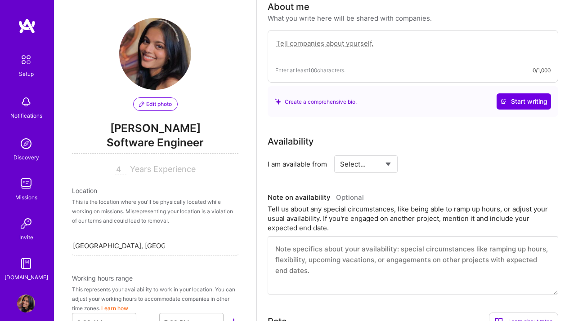
click at [325, 44] on textarea at bounding box center [412, 48] width 275 height 21
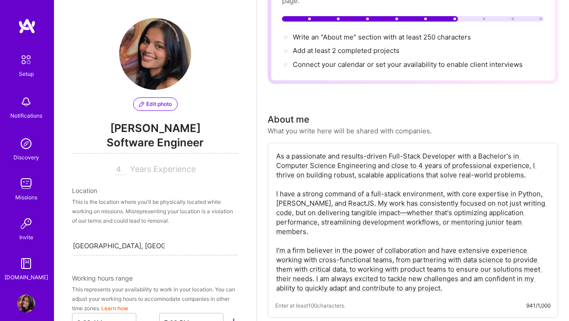
scroll to position [0, 0]
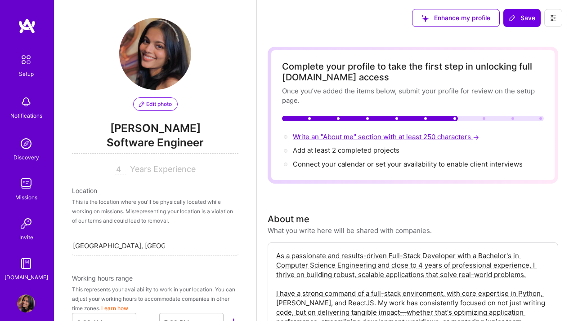
click at [319, 138] on span "Write an "About me" section with at least 250 characters →" at bounding box center [387, 137] width 188 height 9
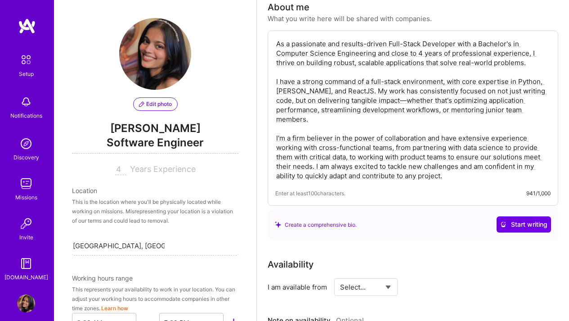
scroll to position [213, 0]
click at [515, 220] on span "Start writing" at bounding box center [523, 224] width 47 height 9
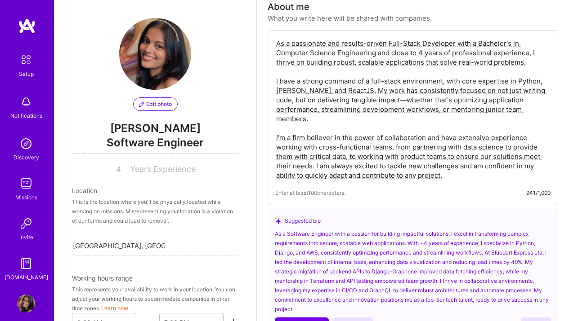
click at [515, 220] on div "Suggested bio" at bounding box center [413, 220] width 276 height 9
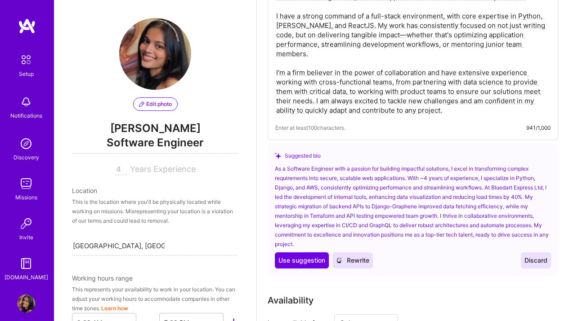
scroll to position [278, 0]
click at [313, 256] on span "Use suggestion" at bounding box center [301, 260] width 47 height 9
type textarea "As a Software Engineer with a passion for building impactful solutions, I excel…"
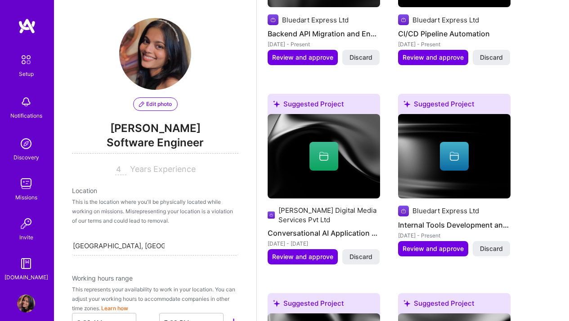
scroll to position [1388, 0]
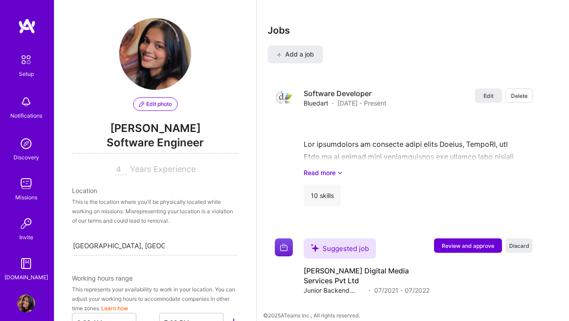
click at [24, 149] on img at bounding box center [26, 144] width 18 height 18
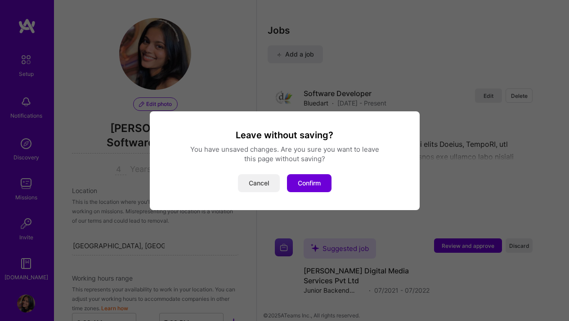
click at [270, 183] on button "Cancel" at bounding box center [259, 183] width 42 height 18
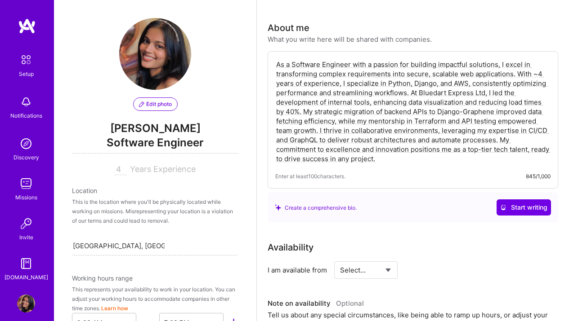
scroll to position [193, 0]
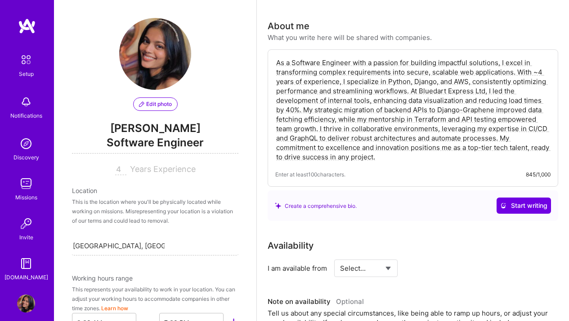
click at [28, 186] on img at bounding box center [26, 184] width 18 height 18
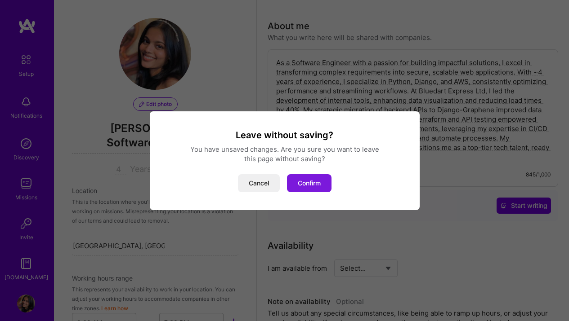
click at [321, 181] on button "Confirm" at bounding box center [309, 183] width 45 height 18
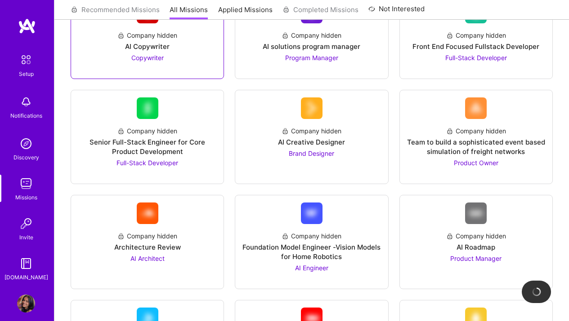
scroll to position [148, 0]
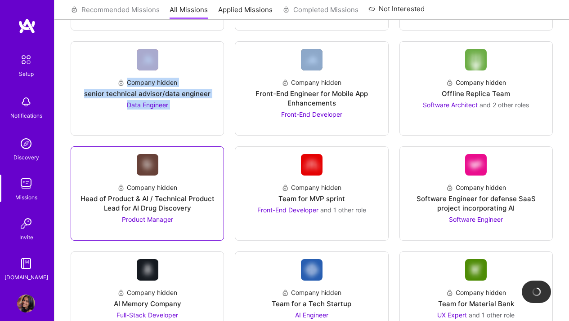
scroll to position [954, 0]
